Goal: Task Accomplishment & Management: Complete application form

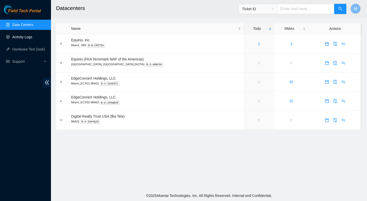
click at [23, 37] on link "Activity Logs" at bounding box center [22, 37] width 20 height 4
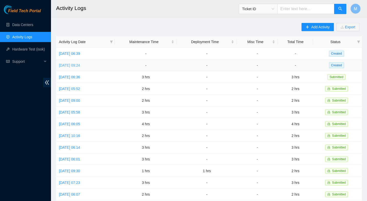
click at [80, 66] on link "Wed, 10 Sep 2025 09:24" at bounding box center [69, 65] width 21 height 4
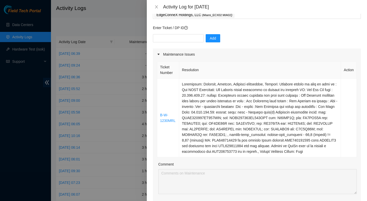
scroll to position [42, 0]
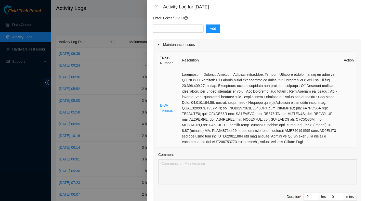
click at [221, 97] on td at bounding box center [260, 108] width 162 height 79
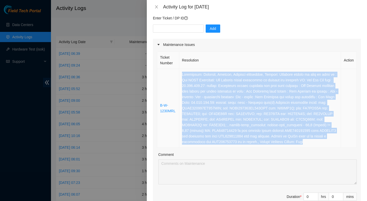
click at [221, 97] on td at bounding box center [260, 108] width 162 height 79
copy td "Resolution: Rebooted, Rescued, Reseated components, Comment: Verified ticket is…"
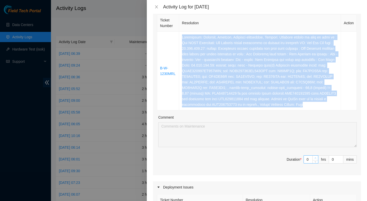
type input "1"
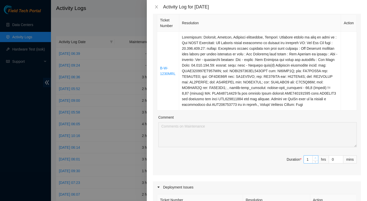
click at [316, 159] on icon "up" at bounding box center [316, 158] width 2 height 2
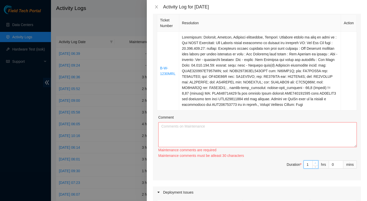
type input "2"
click at [316, 163] on span "Increase Value" at bounding box center [316, 163] width 6 height 5
click at [259, 143] on textarea "Comment" at bounding box center [257, 134] width 199 height 25
paste textarea "Resolution: Rebooted, Rescued, Reseated components, Comment: Verified ticket is…"
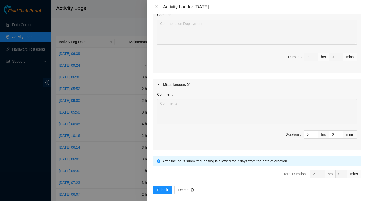
scroll to position [299, 0]
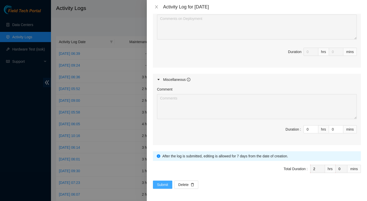
type textarea "Resolution: Rebooted, Rescued, Reseated components, Comment: Verified ticket is…"
click at [166, 182] on span "Submit" at bounding box center [162, 185] width 11 height 6
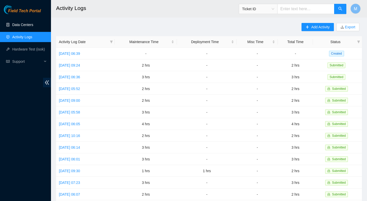
click at [33, 23] on link "Data Centers" at bounding box center [22, 25] width 21 height 4
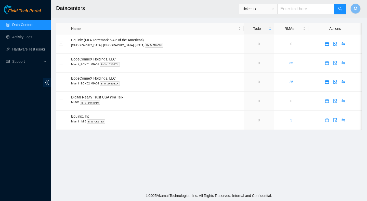
click at [155, 141] on main "Datacenters Ticket ID M Name Todo RMAs Actions Equinix (FKA Terremark NAP of th…" at bounding box center [209, 95] width 316 height 190
click at [32, 35] on link "Activity Logs" at bounding box center [22, 37] width 20 height 4
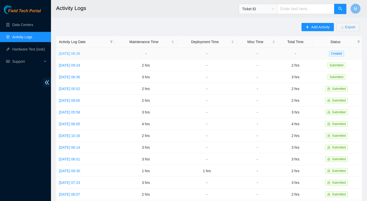
click at [80, 54] on link "Thu, 11 Sep 2025 06:39" at bounding box center [69, 54] width 21 height 4
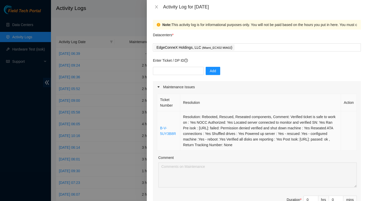
click at [223, 124] on td "Resolution: Rebooted, Rescued, Reseated components, Comment: Verified ticket is…" at bounding box center [260, 131] width 161 height 40
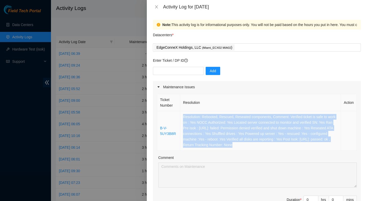
click at [223, 124] on td "Resolution: Rebooted, Rescued, Reseated components, Comment: Verified ticket is…" at bounding box center [260, 131] width 161 height 40
copy td "Resolution: Rebooted, Rescued, Reseated components, Comment: Verified ticket is…"
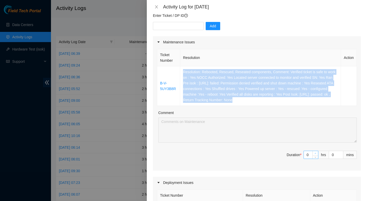
type input "1"
click at [315, 153] on icon "up" at bounding box center [316, 154] width 2 height 2
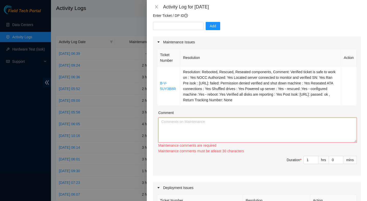
click at [319, 126] on textarea "Comment" at bounding box center [257, 130] width 199 height 25
paste textarea "Resolution: Rebooted, Rescued, Reseated components, Comment: Verified ticket is…"
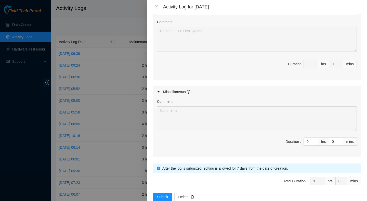
scroll to position [255, 0]
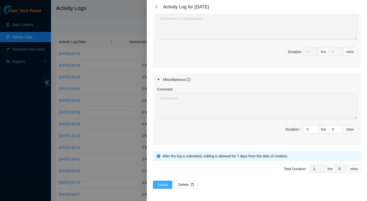
type textarea "Resolution: Rebooted, Rescued, Reseated components, Comment: Verified ticket is…"
click at [158, 187] on span "Submit" at bounding box center [162, 185] width 11 height 6
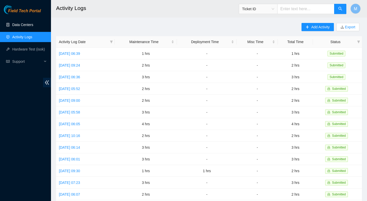
click at [32, 24] on link "Data Centers" at bounding box center [22, 25] width 21 height 4
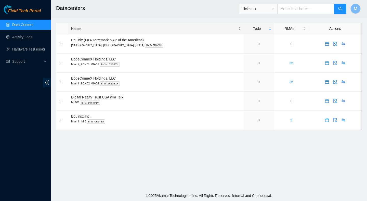
click at [177, 31] on div "Name" at bounding box center [156, 29] width 170 height 6
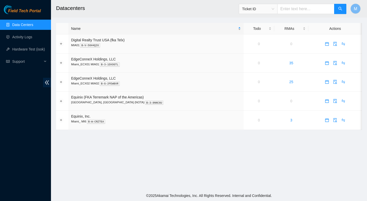
click at [177, 31] on div "Name" at bounding box center [156, 29] width 170 height 6
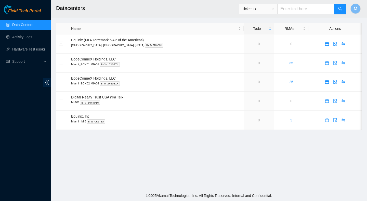
click at [172, 145] on main "Datacenters Ticket ID M Name Todo RMAs Actions Equinix (FKA Terremark NAP of th…" at bounding box center [209, 95] width 316 height 190
click at [178, 155] on main "Datacenters Ticket ID M Name Todo RMAs Actions Equinix (FKA Terremark NAP of th…" at bounding box center [209, 95] width 316 height 190
click at [160, 147] on main "Datacenters Ticket ID M Name Todo RMAs Actions Equinix (FKA Terremark NAP of th…" at bounding box center [209, 95] width 316 height 190
click at [140, 163] on main "Datacenters Ticket ID M Name Todo RMAs Actions Equinix (FKA Terremark NAP of th…" at bounding box center [209, 95] width 316 height 190
